Goal: Check status: Check status

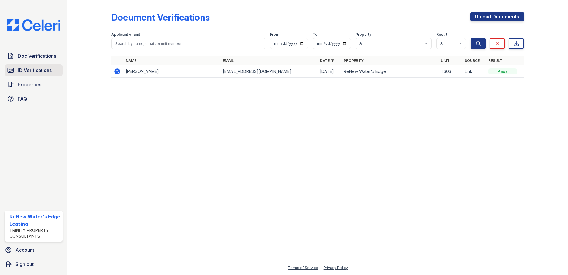
click at [40, 70] on span "ID Verifications" at bounding box center [35, 70] width 34 height 7
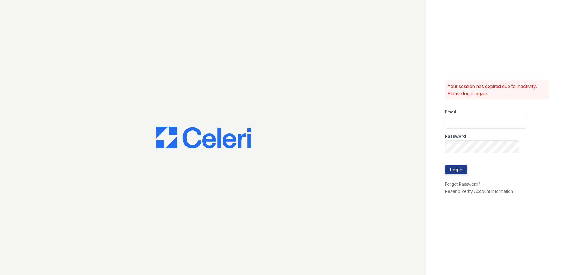
type input "renewwatersedge@trinity-pm.com"
click at [455, 170] on button "Login" at bounding box center [456, 170] width 22 height 10
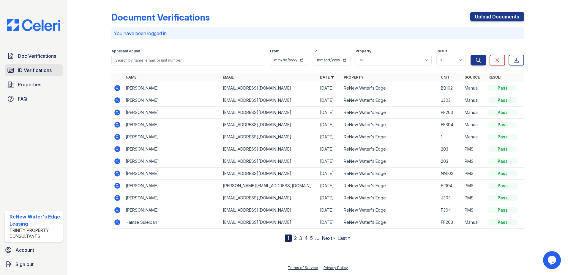
click at [38, 69] on span "ID Verifications" at bounding box center [35, 70] width 34 height 7
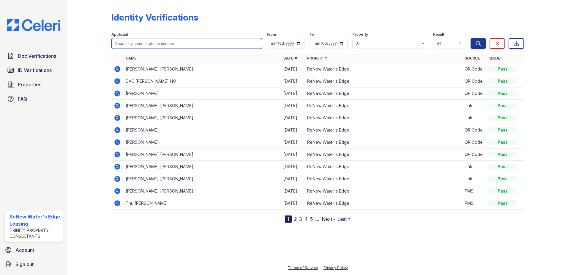
click at [145, 44] on input "search" at bounding box center [186, 43] width 151 height 11
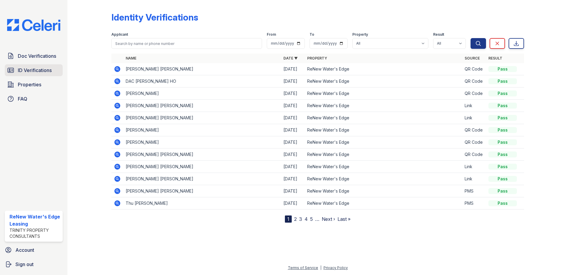
click at [44, 71] on span "ID Verifications" at bounding box center [35, 70] width 34 height 7
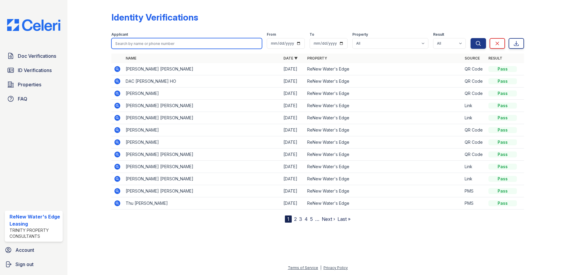
click at [130, 41] on input "search" at bounding box center [186, 43] width 151 height 11
type input "John"
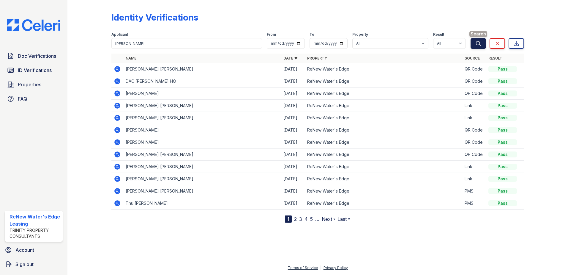
click at [480, 44] on icon "submit" at bounding box center [479, 43] width 6 height 6
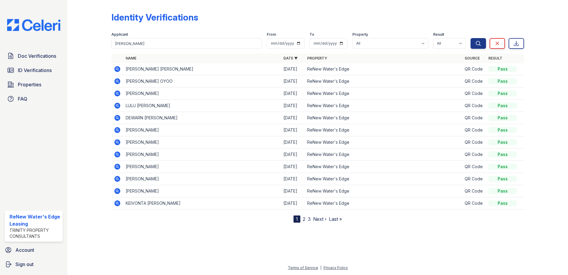
click at [119, 82] on icon at bounding box center [117, 81] width 7 height 7
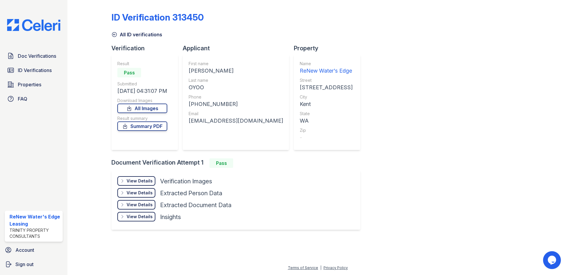
click at [123, 177] on div "View Details Details" at bounding box center [136, 181] width 38 height 10
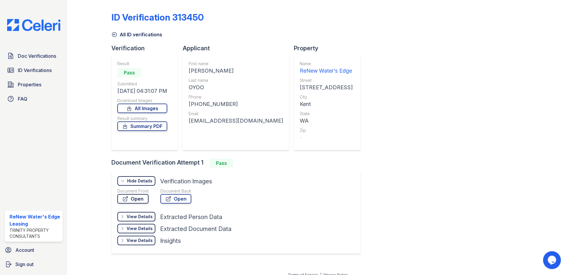
click at [134, 197] on link "Open" at bounding box center [132, 199] width 31 height 10
drag, startPoint x: 437, startPoint y: 125, endPoint x: 435, endPoint y: 122, distance: 3.6
click at [435, 122] on div "ID Verification 313450 All ID verifications Verification Result Pass Submitted …" at bounding box center [317, 131] width 413 height 259
click at [112, 32] on icon at bounding box center [114, 35] width 6 height 6
